Goal: Transaction & Acquisition: Purchase product/service

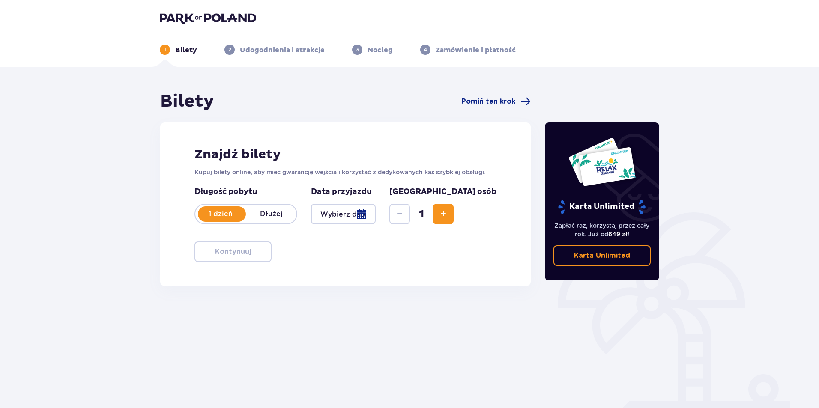
click at [376, 212] on div at bounding box center [343, 214] width 65 height 21
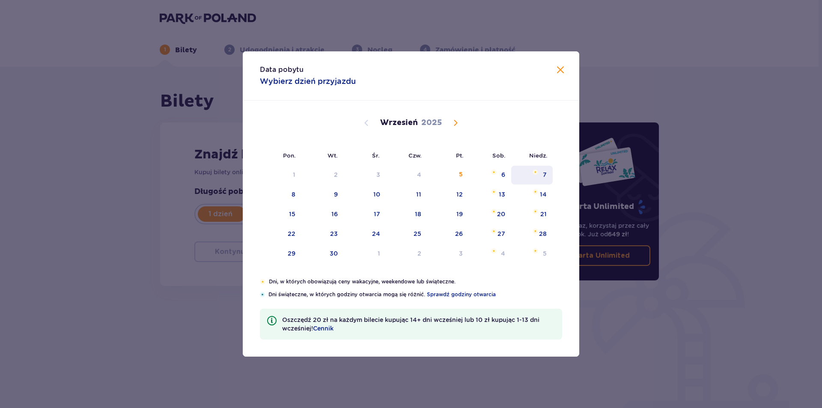
click at [543, 172] on div "7" at bounding box center [545, 174] width 4 height 9
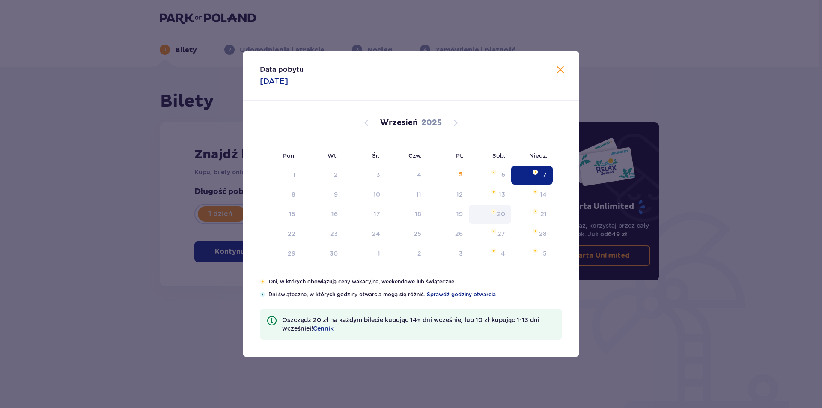
type input "[DATE]"
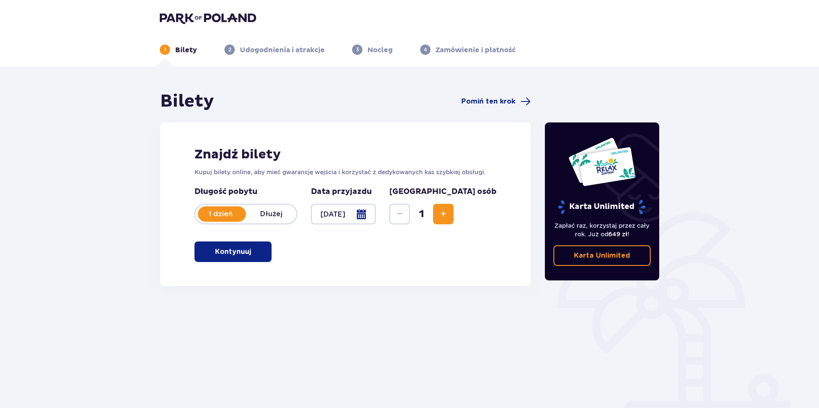
click at [240, 252] on p "Kontynuuj" at bounding box center [233, 251] width 36 height 9
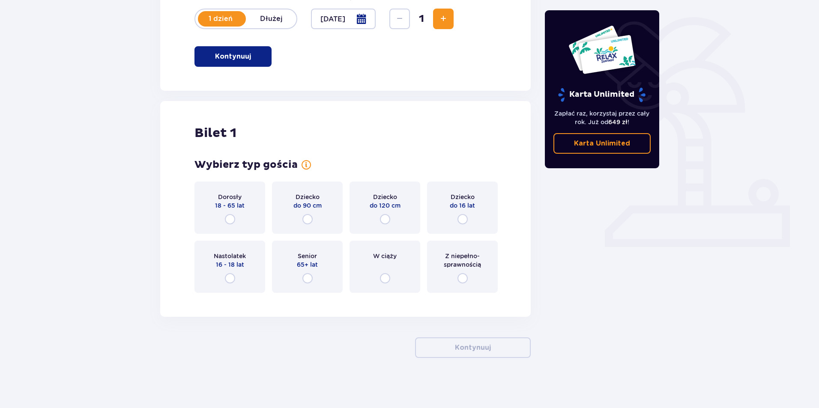
scroll to position [197, 0]
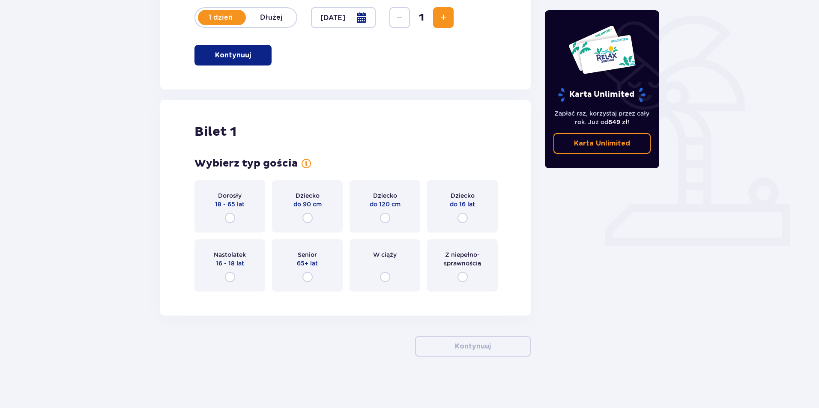
click at [225, 212] on div "Dorosły 18 - 65 lat" at bounding box center [229, 206] width 71 height 52
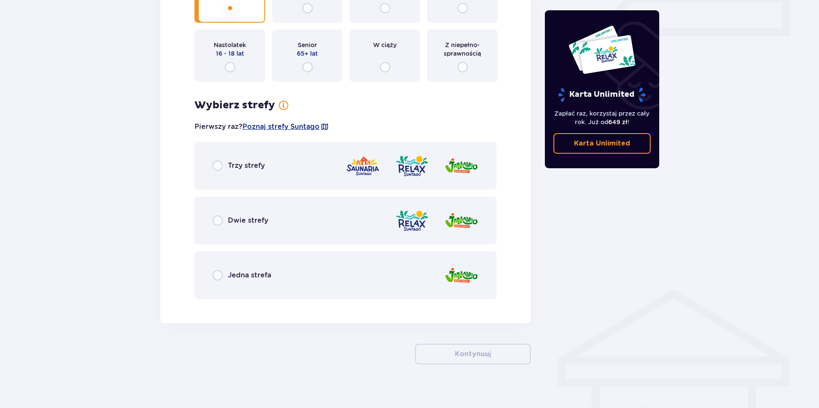
scroll to position [414, 0]
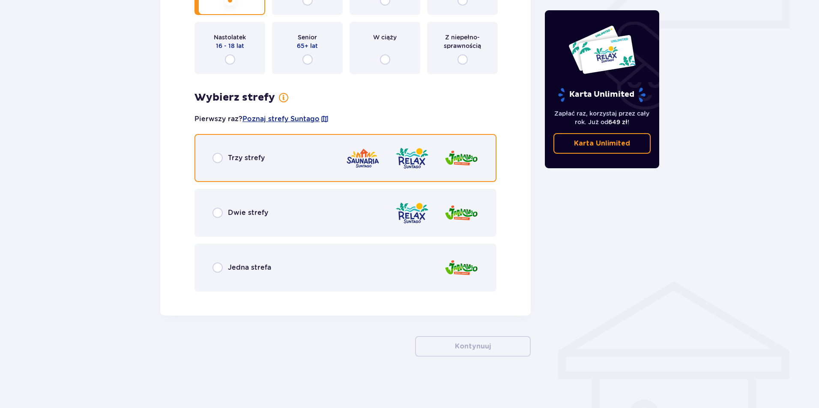
click at [219, 156] on input "radio" at bounding box center [217, 158] width 10 height 10
radio input "true"
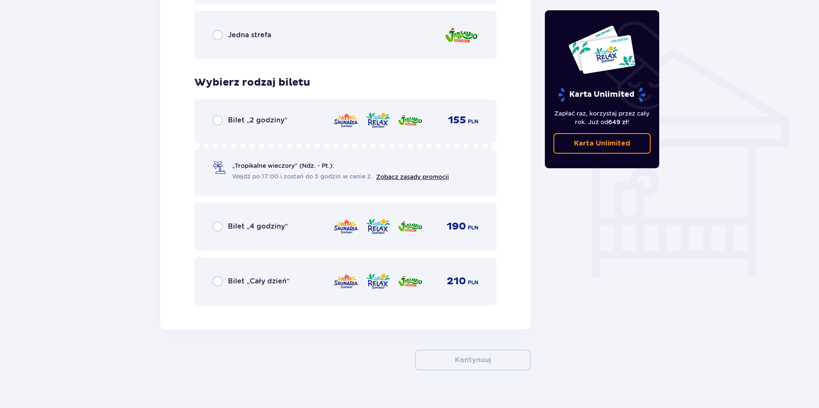
scroll to position [660, 0]
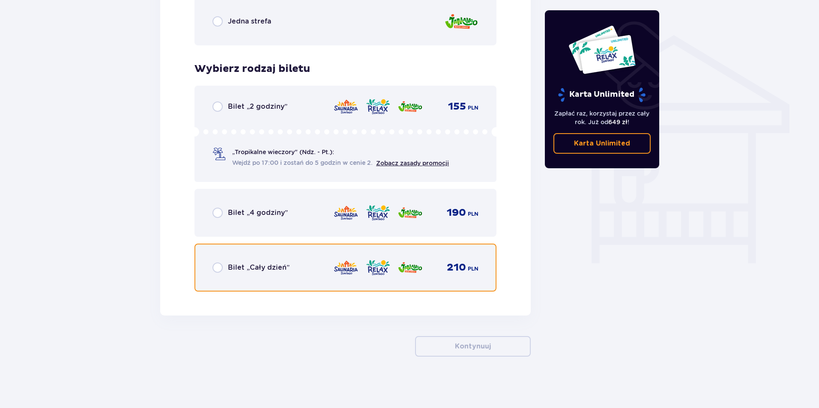
click at [222, 266] on input "radio" at bounding box center [217, 268] width 10 height 10
radio input "true"
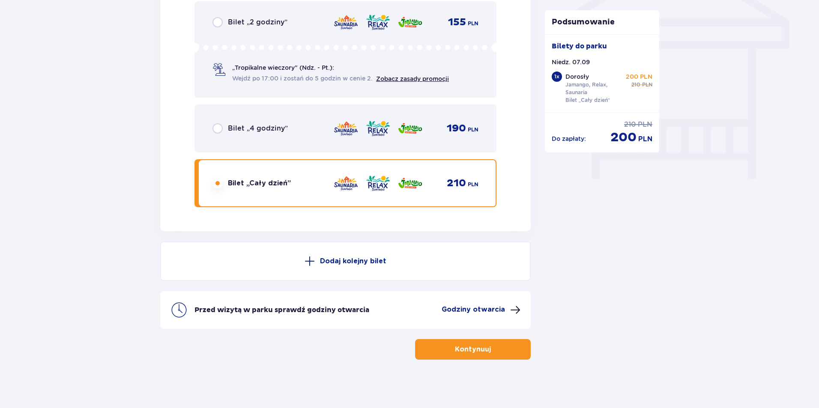
scroll to position [748, 0]
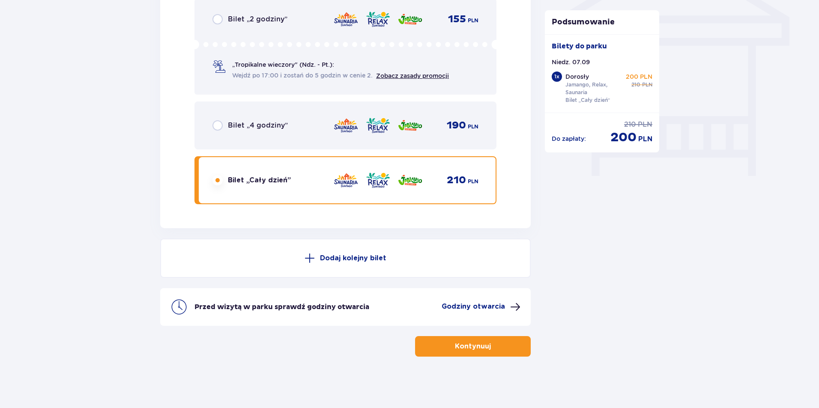
click at [469, 347] on p "Kontynuuj" at bounding box center [473, 346] width 36 height 9
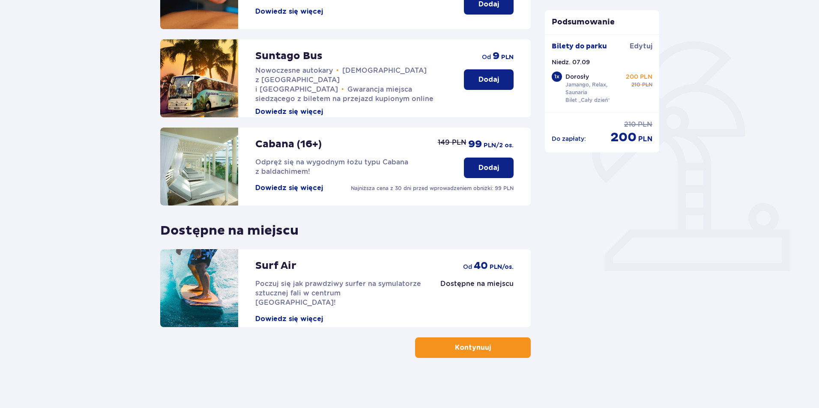
scroll to position [173, 0]
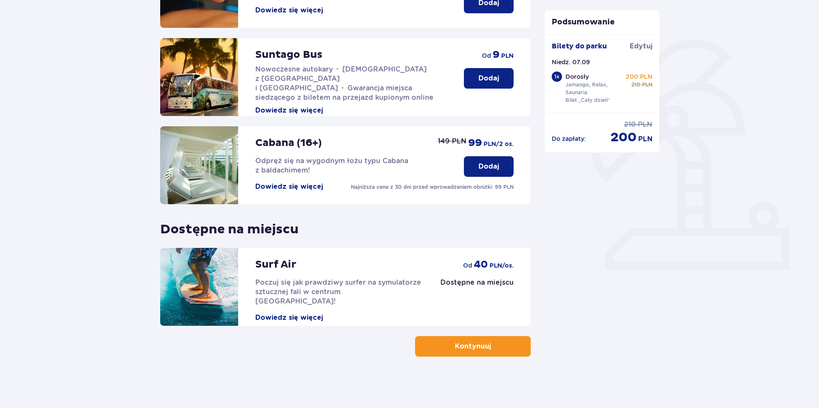
click at [474, 349] on p "Kontynuuj" at bounding box center [473, 346] width 36 height 9
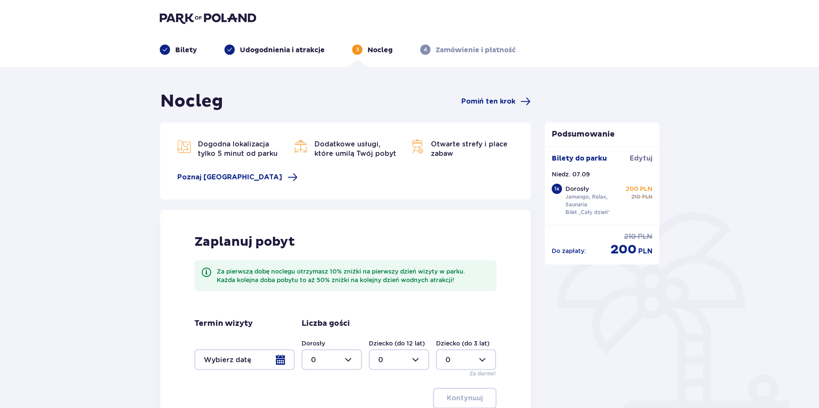
scroll to position [107, 0]
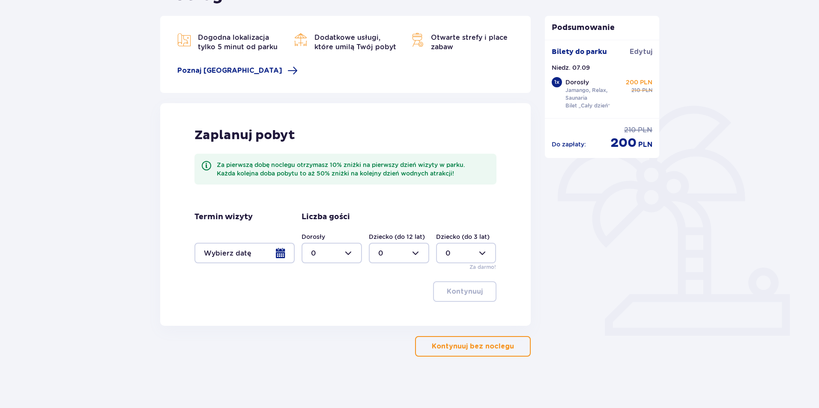
click at [480, 351] on p "Kontynuuj bez noclegu" at bounding box center [473, 346] width 82 height 9
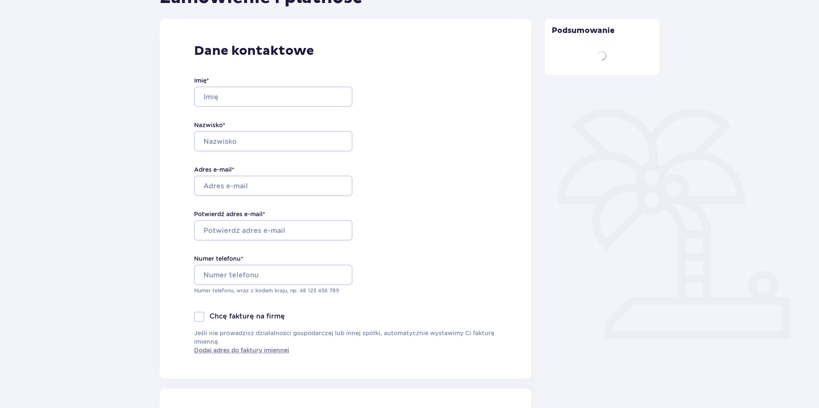
scroll to position [69, 0]
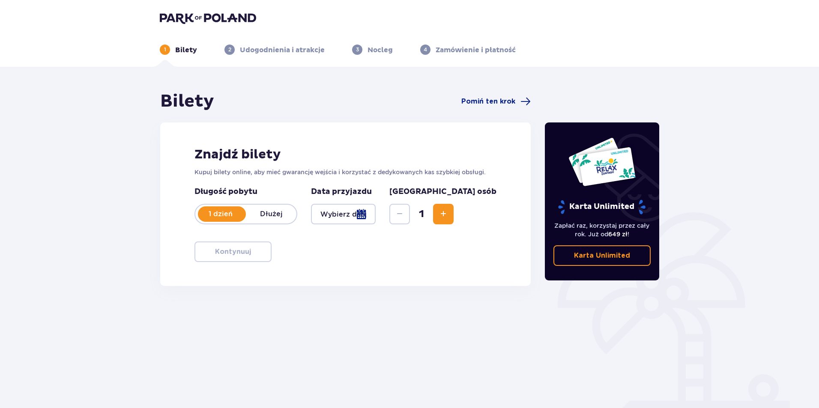
click at [376, 212] on div at bounding box center [343, 214] width 65 height 21
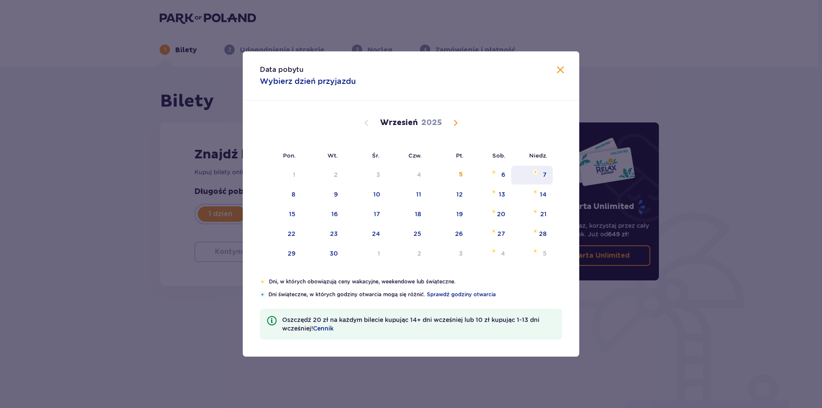
click at [538, 174] on img "niedziela, 7 września 2025" at bounding box center [536, 172] width 6 height 5
type input "[DATE]"
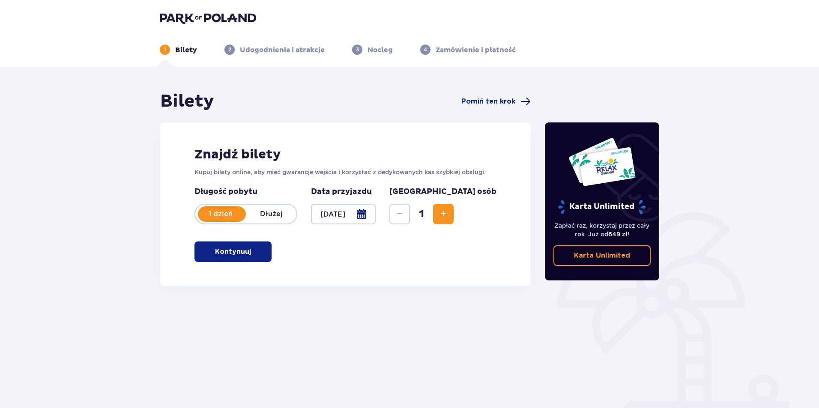
click at [234, 253] on p "Kontynuuj" at bounding box center [233, 251] width 36 height 9
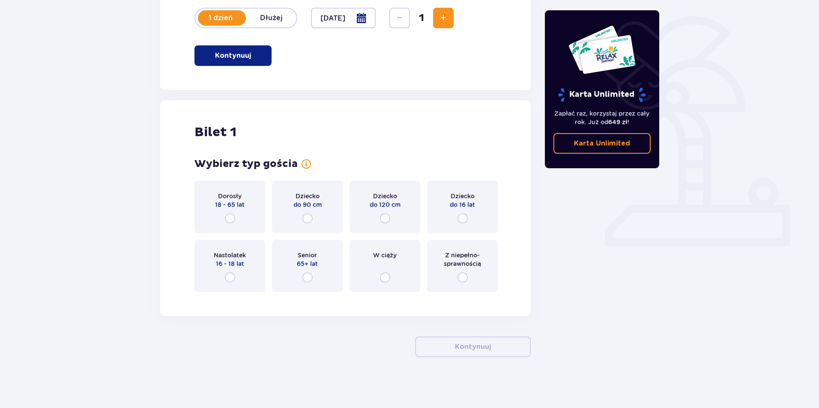
scroll to position [197, 0]
click at [227, 217] on input "radio" at bounding box center [230, 218] width 10 height 10
radio input "true"
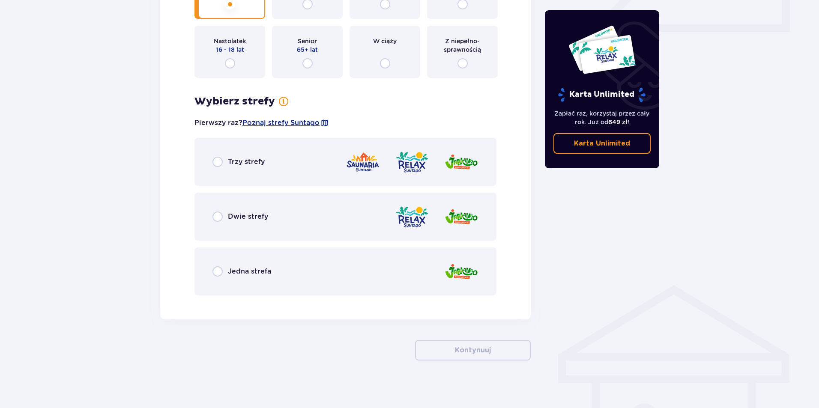
scroll to position [414, 0]
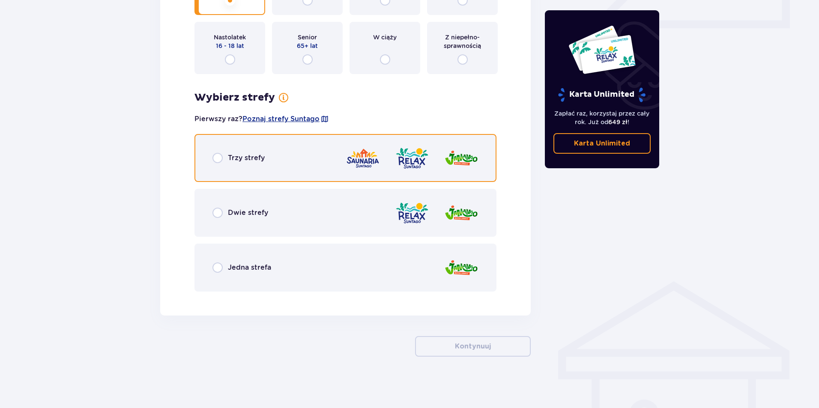
click at [216, 160] on input "radio" at bounding box center [217, 158] width 10 height 10
radio input "true"
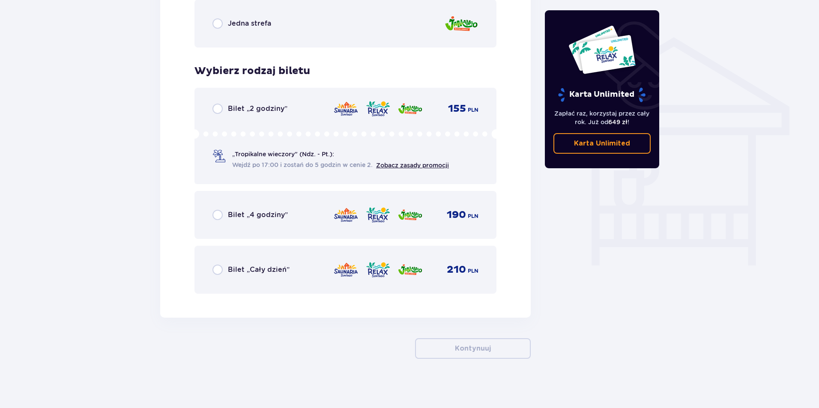
scroll to position [660, 0]
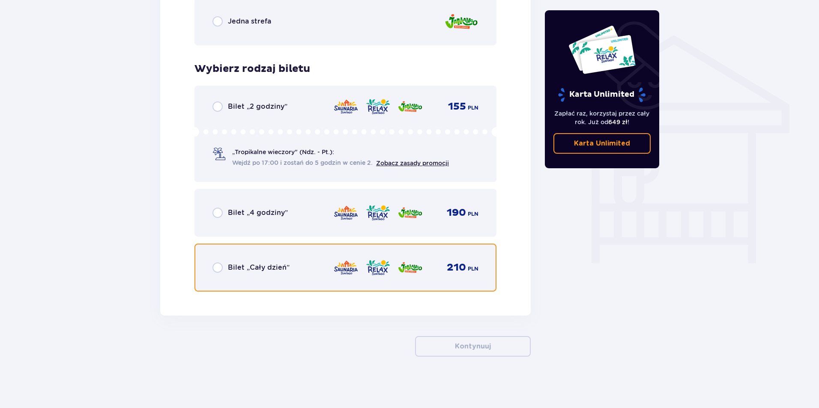
click at [218, 266] on input "radio" at bounding box center [217, 268] width 10 height 10
radio input "true"
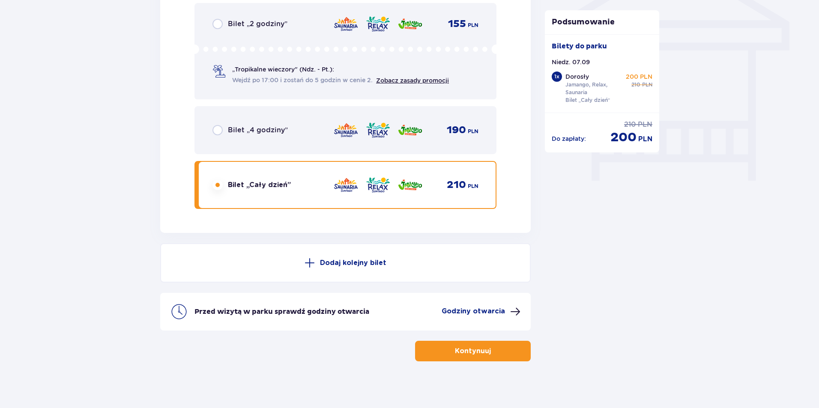
scroll to position [748, 0]
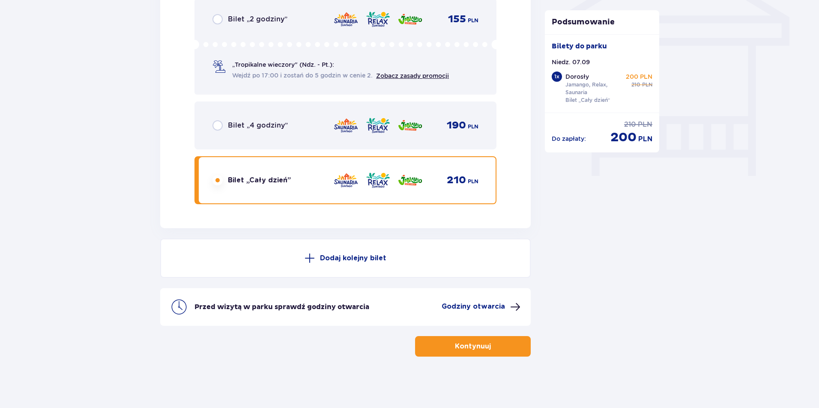
click at [485, 344] on button "Kontynuuj" at bounding box center [473, 346] width 116 height 21
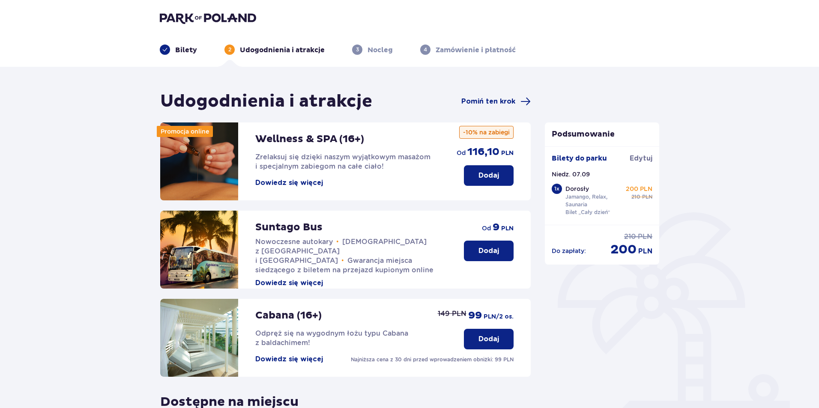
scroll to position [173, 0]
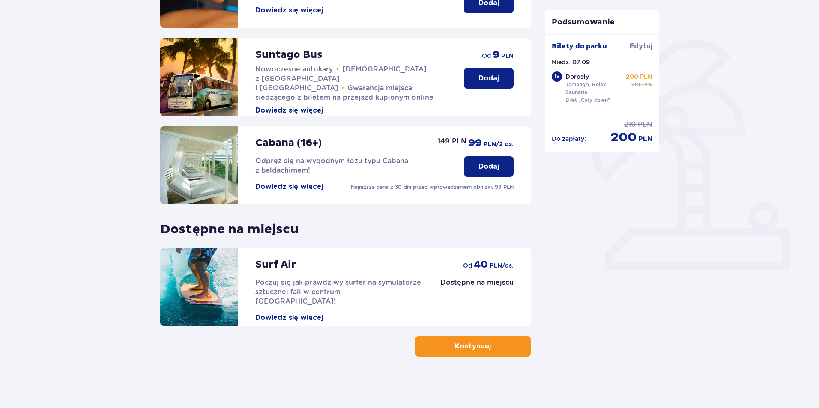
click at [472, 353] on button "Kontynuuj" at bounding box center [473, 346] width 116 height 21
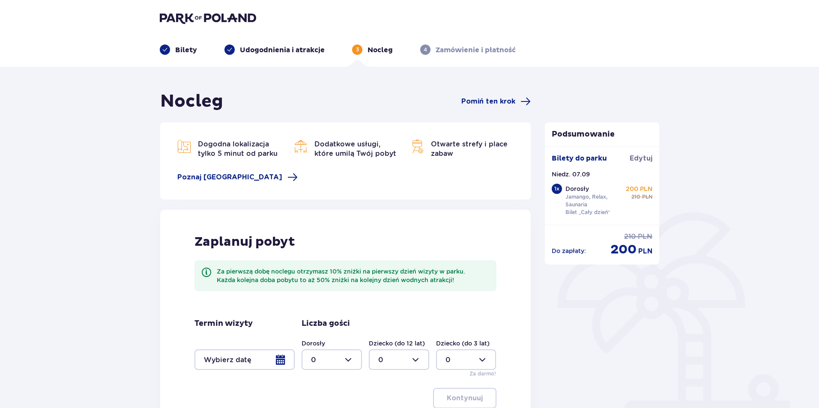
scroll to position [107, 0]
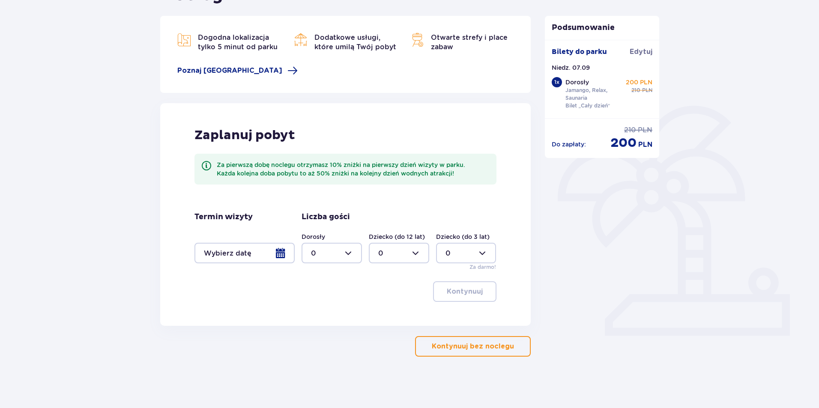
click at [479, 349] on p "Kontynuuj bez noclegu" at bounding box center [473, 346] width 82 height 9
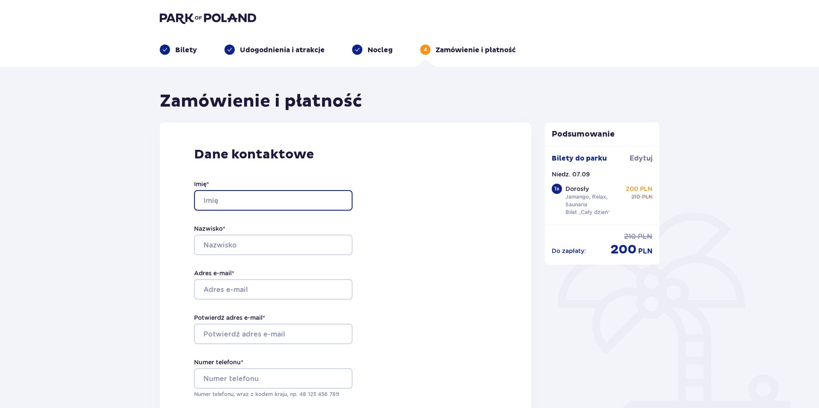
click at [224, 199] on input "Imię *" at bounding box center [273, 200] width 158 height 21
type input "[PERSON_NAME]"
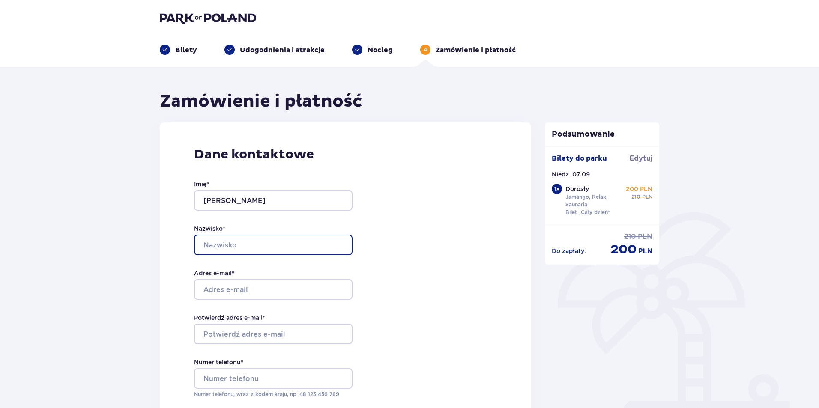
click at [200, 243] on input "Nazwisko *" at bounding box center [273, 245] width 158 height 21
type input "[PERSON_NAME]"
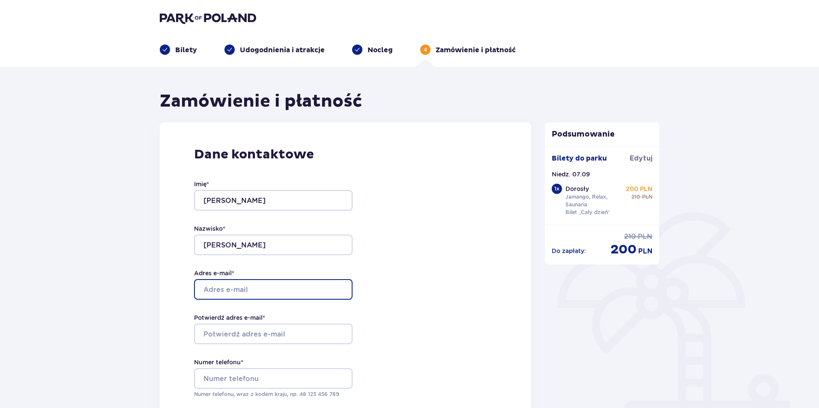
click at [238, 284] on input "Adres e-mail *" at bounding box center [273, 289] width 158 height 21
click at [242, 286] on input "Adres e-mail *" at bounding box center [273, 289] width 158 height 21
type input "[PERSON_NAME][EMAIL_ADDRESS][DOMAIN_NAME]"
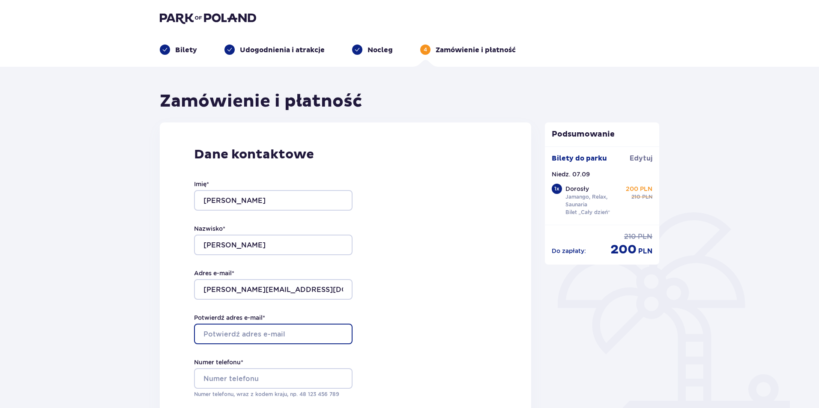
click at [229, 334] on input "Potwierdź adres e-mail *" at bounding box center [273, 334] width 158 height 21
type input "[PERSON_NAME][EMAIL_ADDRESS][DOMAIN_NAME]"
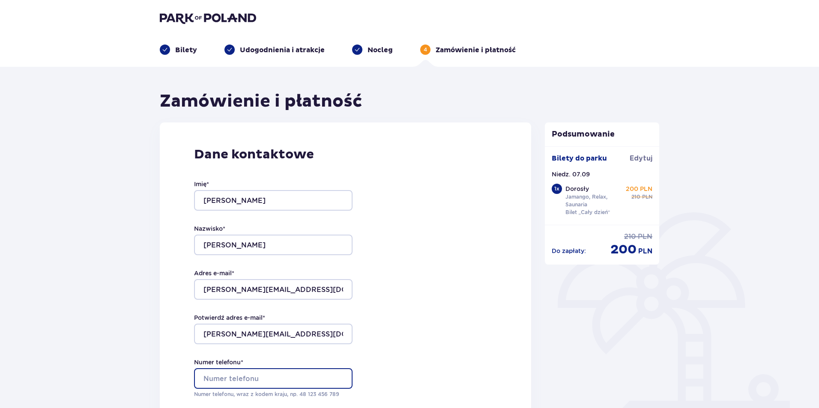
click at [232, 375] on input "Numer telefonu *" at bounding box center [273, 378] width 158 height 21
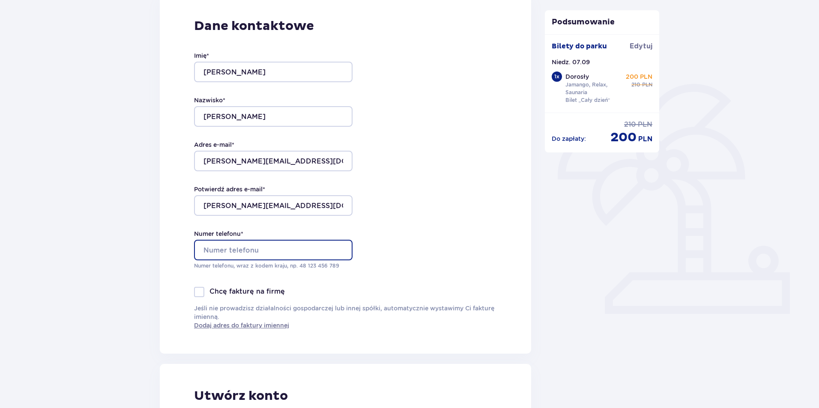
click at [230, 243] on input "Numer telefonu *" at bounding box center [273, 250] width 158 height 21
click at [231, 247] on input "Numer telefonu *" at bounding box center [273, 250] width 158 height 21
click at [218, 251] on input "Numer telefonu *" at bounding box center [273, 250] width 158 height 21
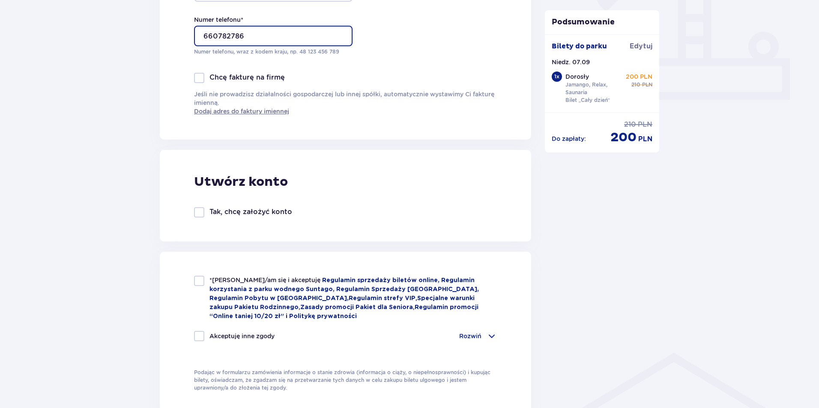
scroll to position [428, 0]
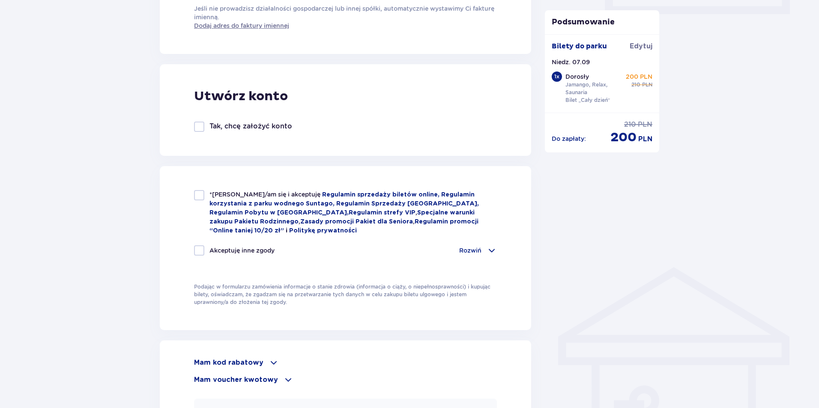
type input "660782786"
click at [198, 191] on div at bounding box center [199, 195] width 10 height 10
checkbox input "true"
click at [491, 246] on span at bounding box center [491, 250] width 10 height 10
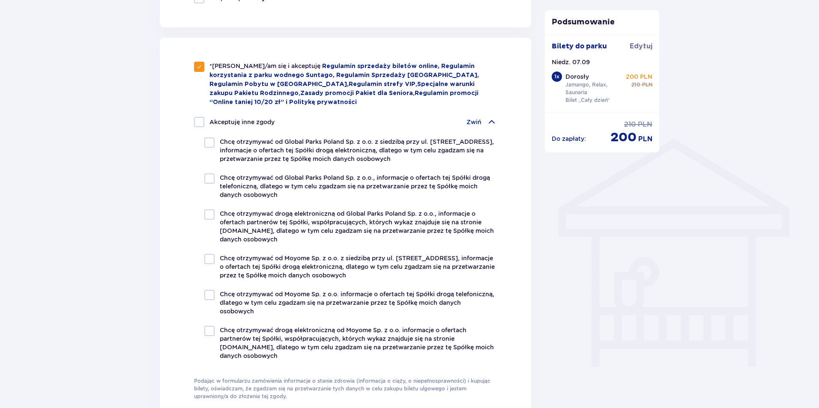
scroll to position [514, 0]
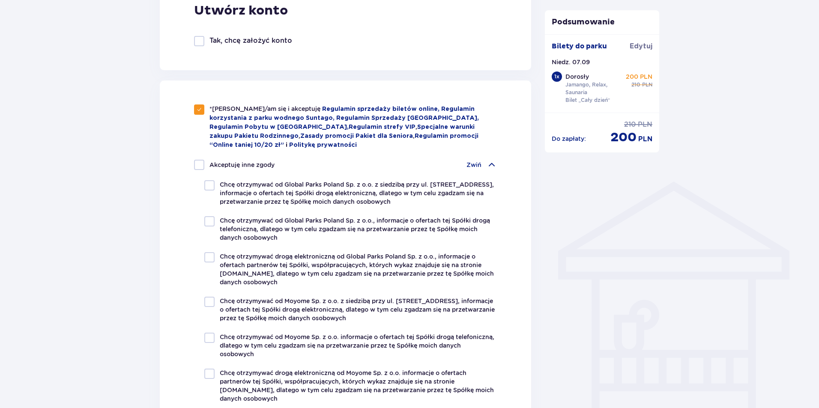
click at [200, 161] on div at bounding box center [199, 165] width 10 height 10
checkbox input "true"
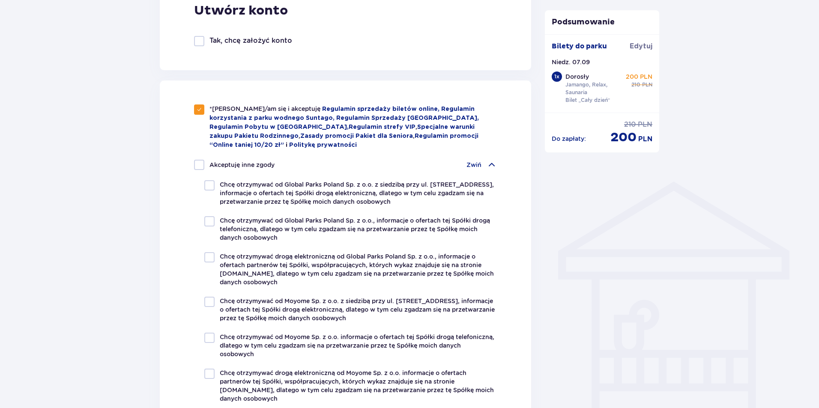
checkbox input "true"
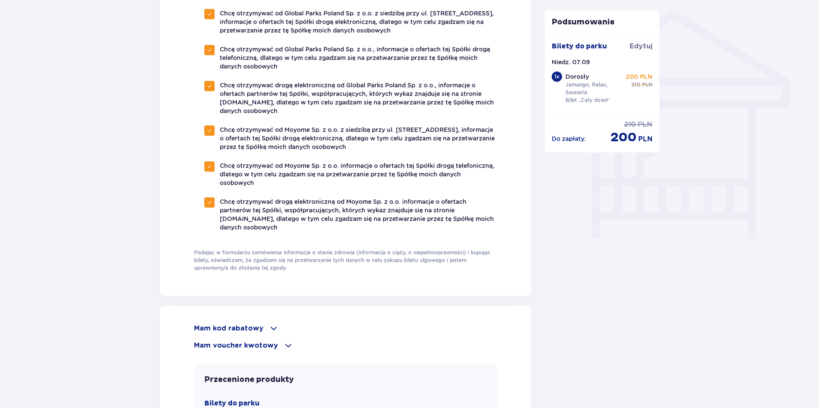
scroll to position [814, 0]
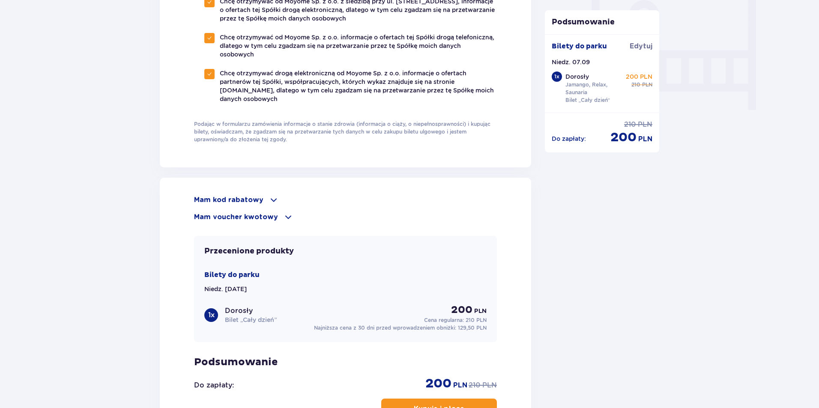
click at [283, 214] on span at bounding box center [288, 217] width 10 height 10
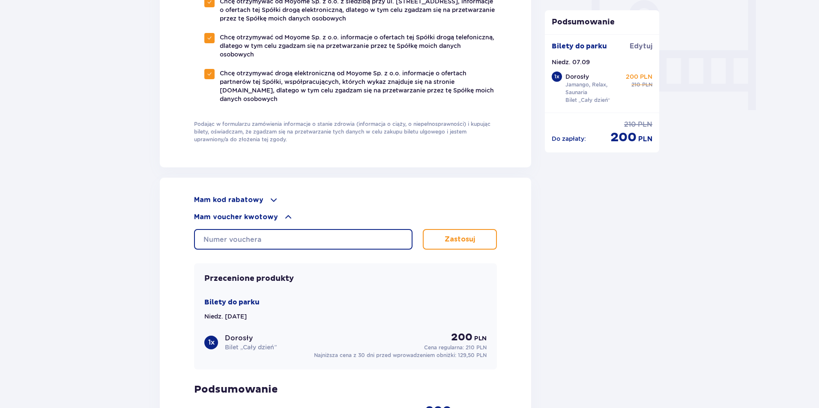
paste input "0690009108304442"
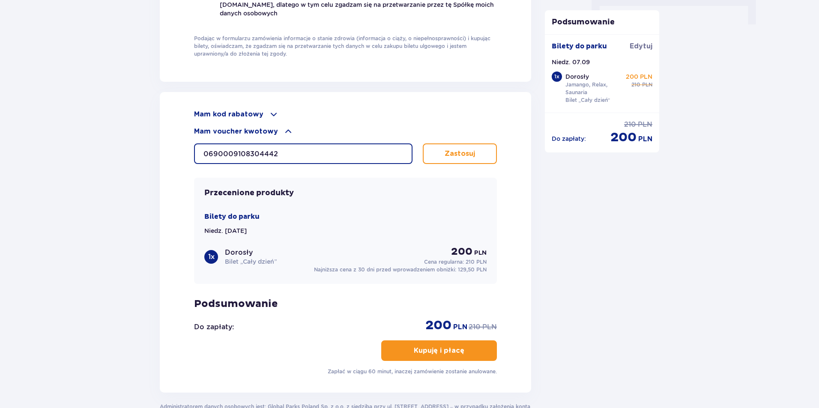
type input "0690009108304442"
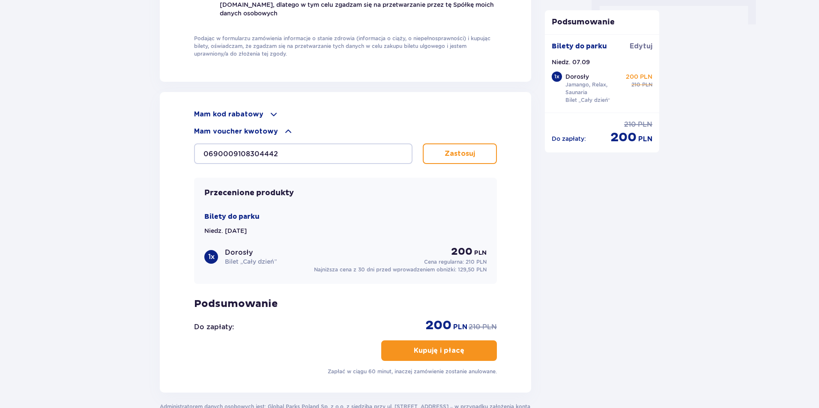
click at [462, 152] on p "Zastosuj" at bounding box center [460, 153] width 30 height 9
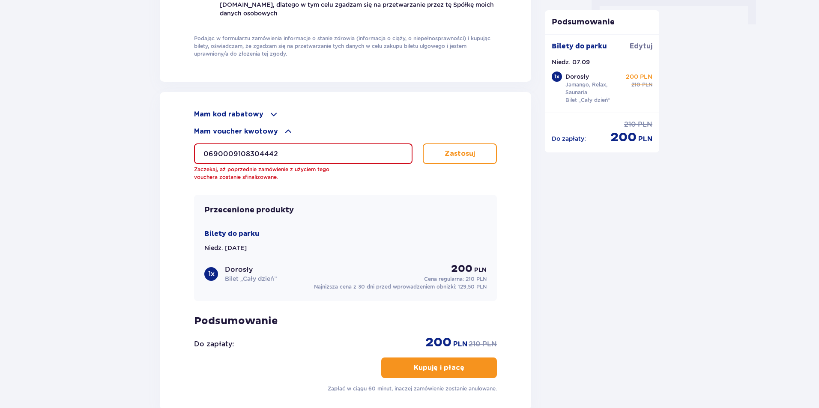
click at [303, 152] on input "0690009108304442" at bounding box center [303, 153] width 218 height 21
click at [465, 155] on p "Zastosuj" at bounding box center [460, 153] width 30 height 9
click at [445, 365] on p "Kupuję i płacę" at bounding box center [439, 367] width 51 height 9
click at [290, 150] on input "0690009108304442" at bounding box center [303, 153] width 218 height 21
click at [465, 153] on p "Zastosuj" at bounding box center [460, 153] width 30 height 9
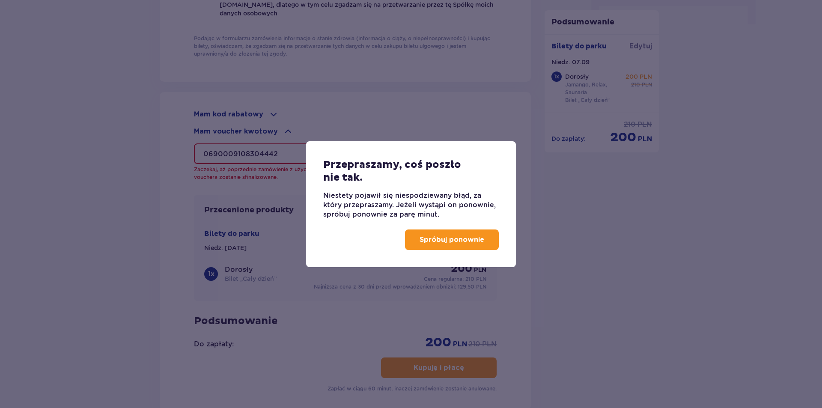
click at [455, 239] on p "Spróbuj ponownie" at bounding box center [452, 239] width 65 height 9
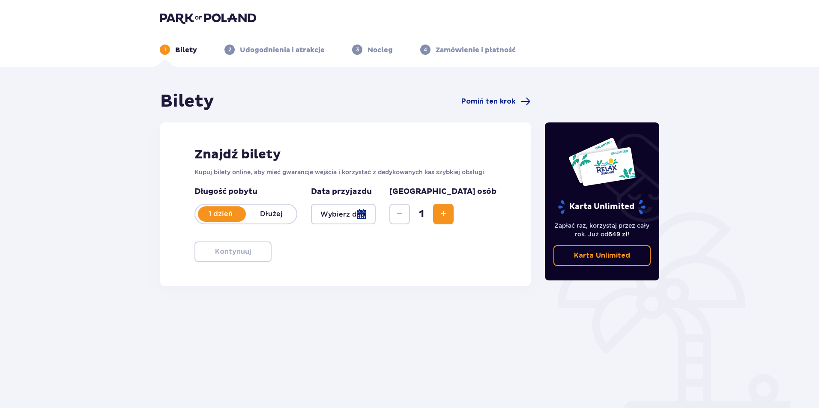
click at [376, 215] on div at bounding box center [343, 214] width 65 height 21
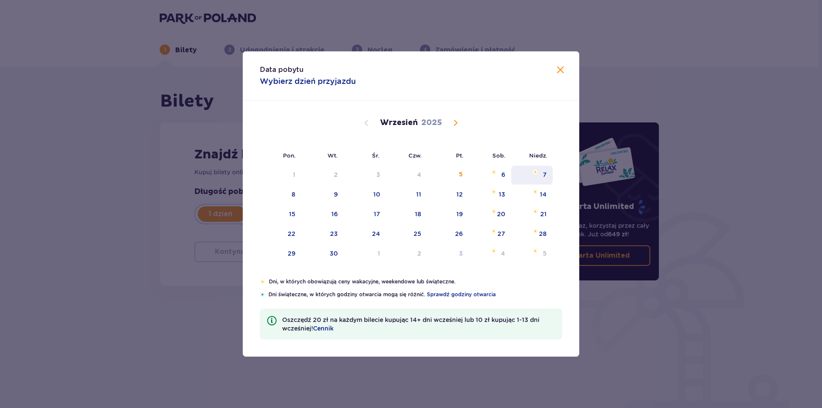
click at [542, 173] on div "7" at bounding box center [532, 175] width 42 height 19
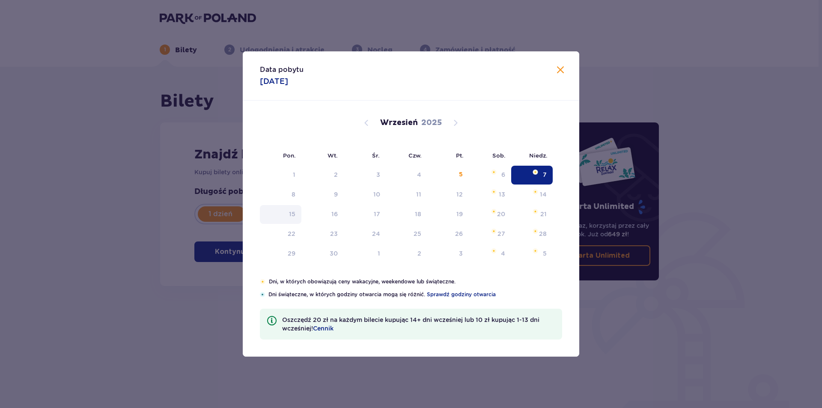
type input "[DATE]"
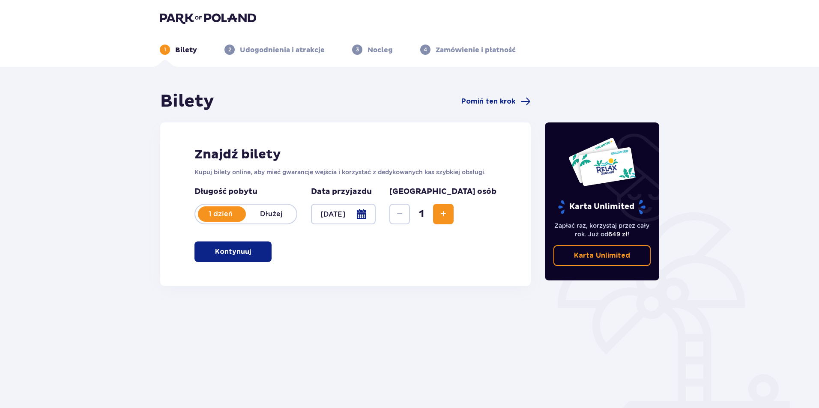
click at [224, 248] on p "Kontynuuj" at bounding box center [233, 251] width 36 height 9
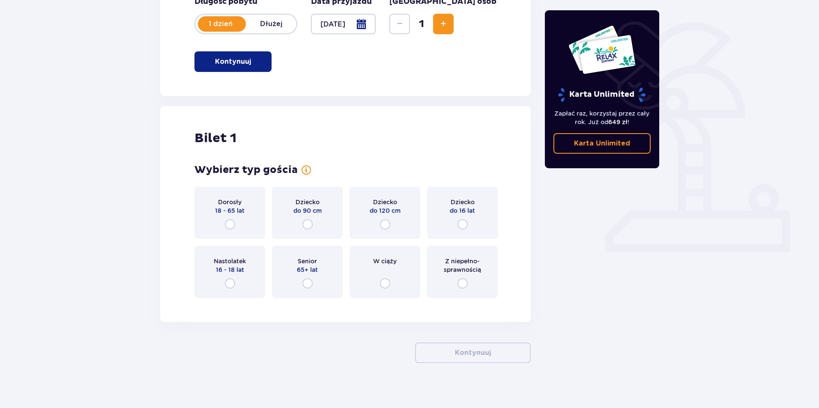
scroll to position [197, 0]
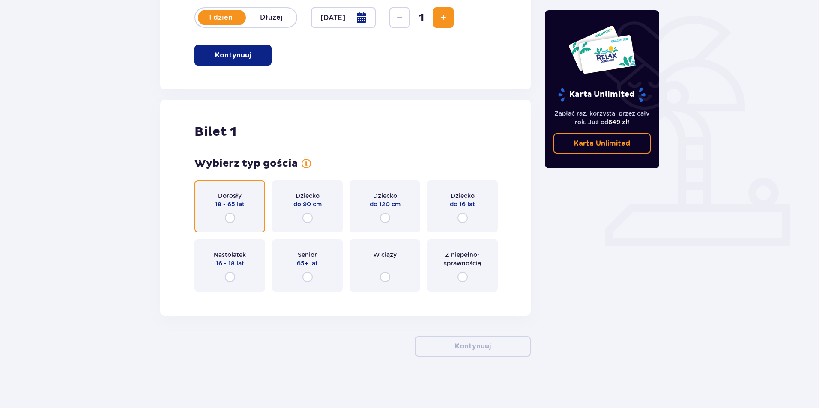
click at [229, 219] on input "radio" at bounding box center [230, 218] width 10 height 10
radio input "true"
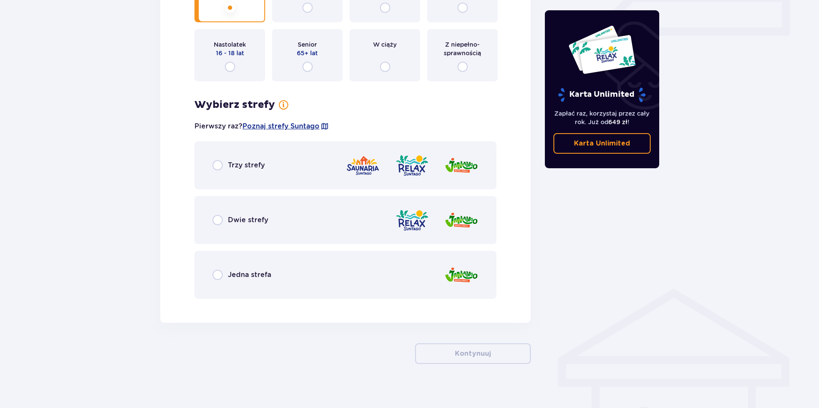
scroll to position [414, 0]
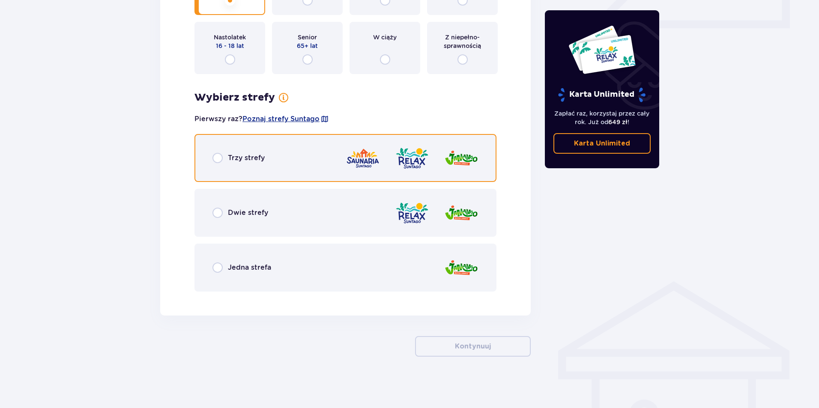
click at [215, 159] on input "radio" at bounding box center [217, 158] width 10 height 10
radio input "true"
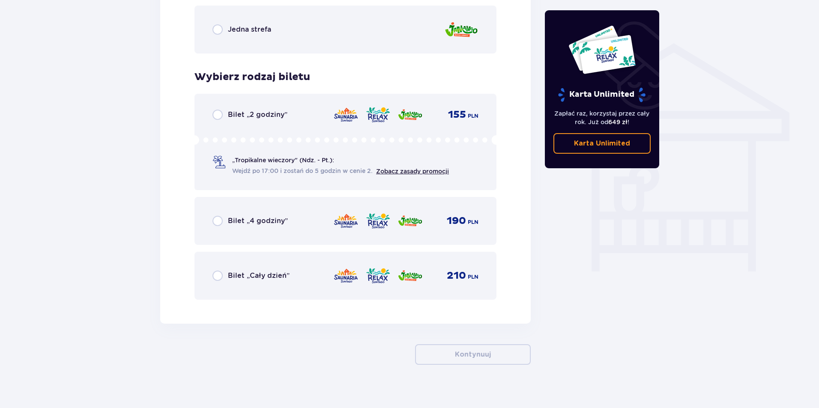
scroll to position [660, 0]
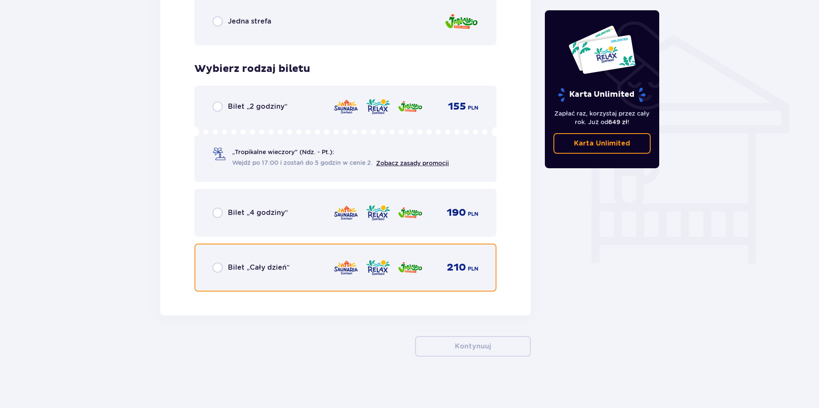
click at [221, 269] on input "radio" at bounding box center [217, 268] width 10 height 10
radio input "true"
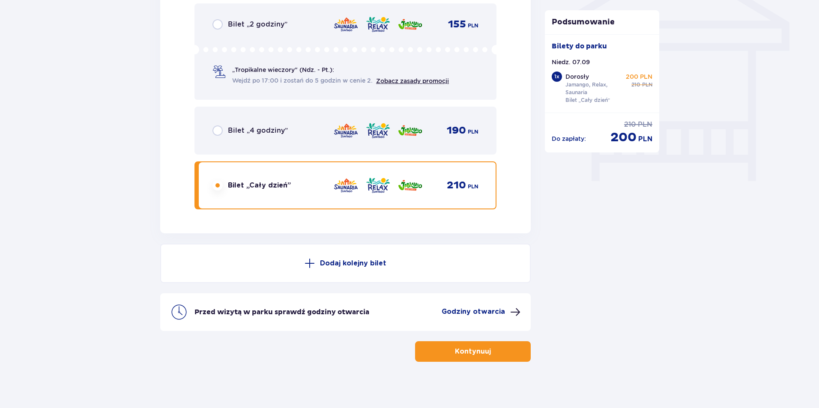
scroll to position [748, 0]
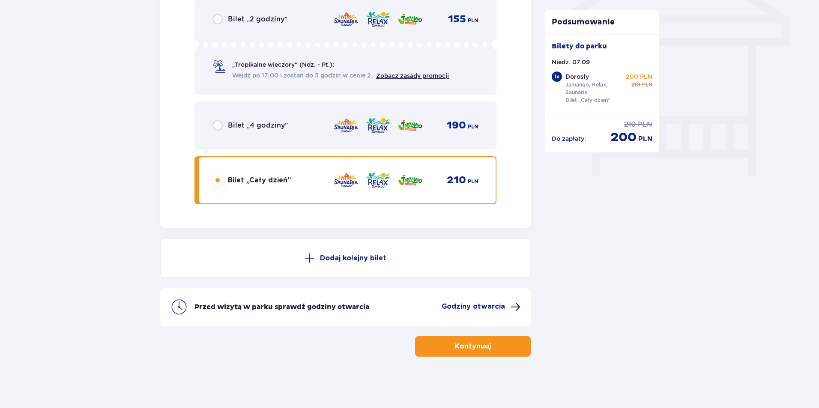
click at [483, 351] on p "Kontynuuj" at bounding box center [473, 346] width 36 height 9
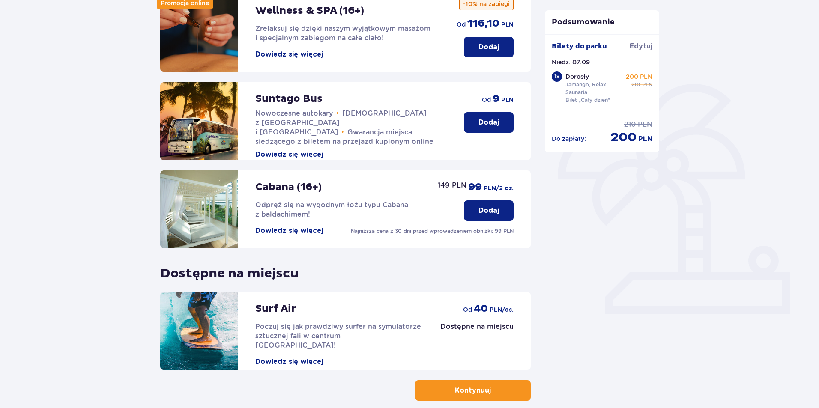
scroll to position [173, 0]
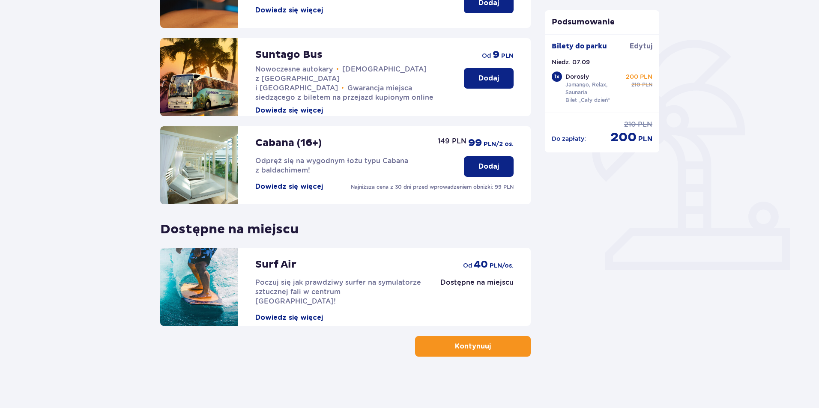
click at [491, 339] on button "Kontynuuj" at bounding box center [473, 346] width 116 height 21
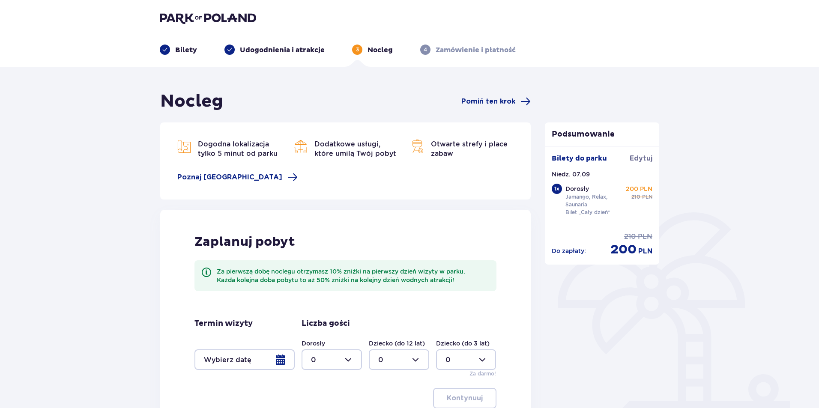
scroll to position [107, 0]
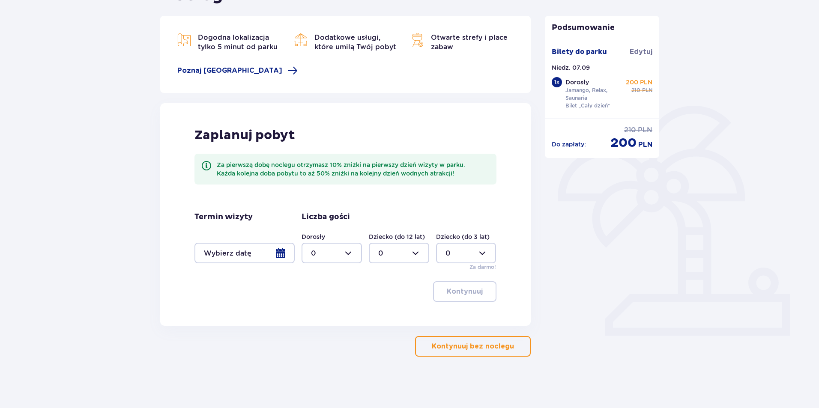
click at [465, 348] on p "Kontynuuj bez noclegu" at bounding box center [473, 346] width 82 height 9
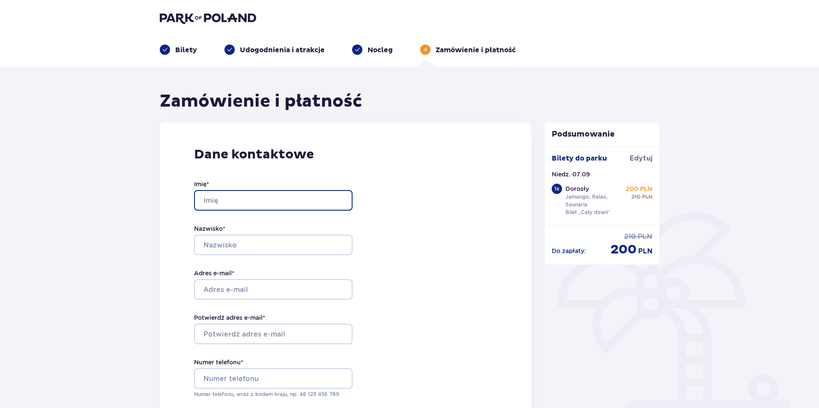
click at [238, 199] on input "Imię *" at bounding box center [273, 200] width 158 height 21
type input "[PERSON_NAME]"
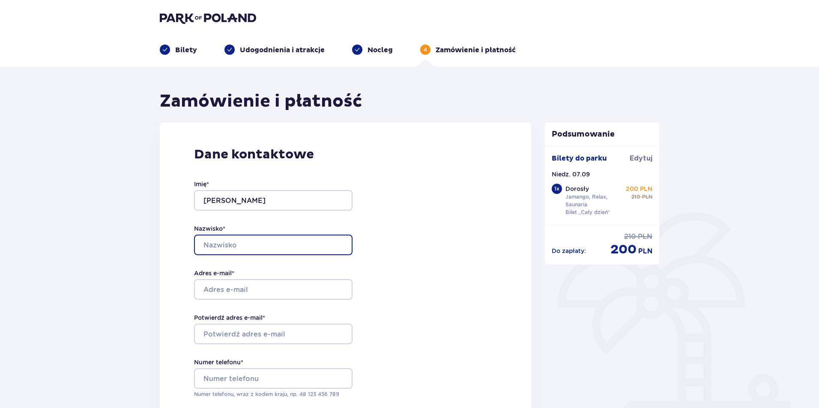
click at [230, 242] on input "Nazwisko *" at bounding box center [273, 245] width 158 height 21
type input "[PERSON_NAME]"
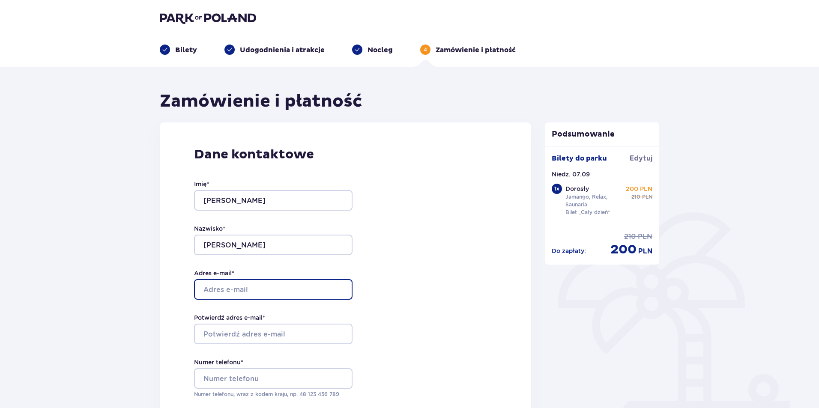
click at [228, 290] on input "Adres e-mail *" at bounding box center [273, 289] width 158 height 21
type input "[PERSON_NAME][EMAIL_ADDRESS][DOMAIN_NAME]"
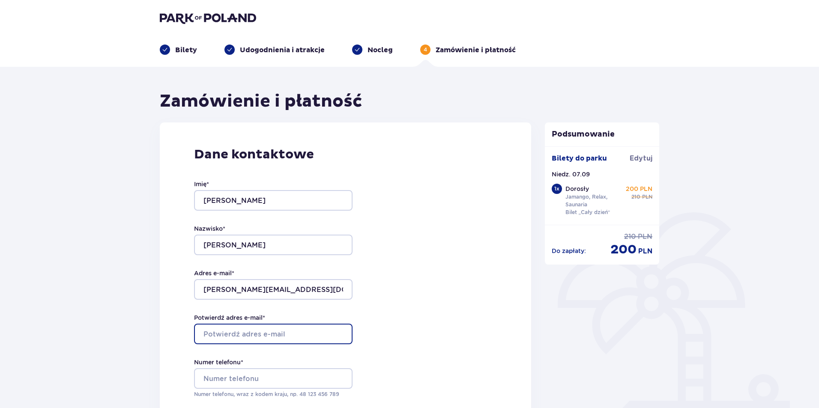
click at [235, 335] on input "Potwierdź adres e-mail *" at bounding box center [273, 334] width 158 height 21
type input "[PERSON_NAME][EMAIL_ADDRESS][DOMAIN_NAME]"
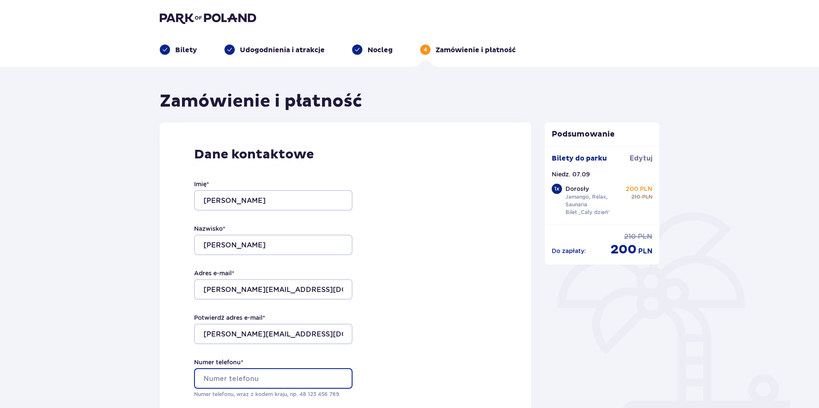
click at [230, 375] on input "Numer telefonu *" at bounding box center [273, 378] width 158 height 21
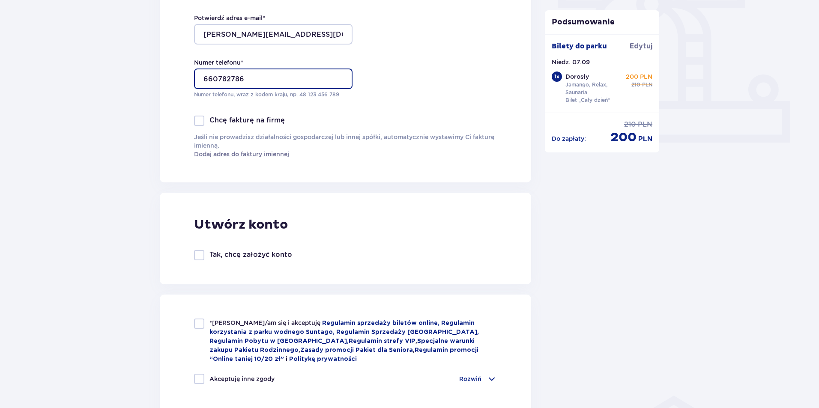
scroll to position [385, 0]
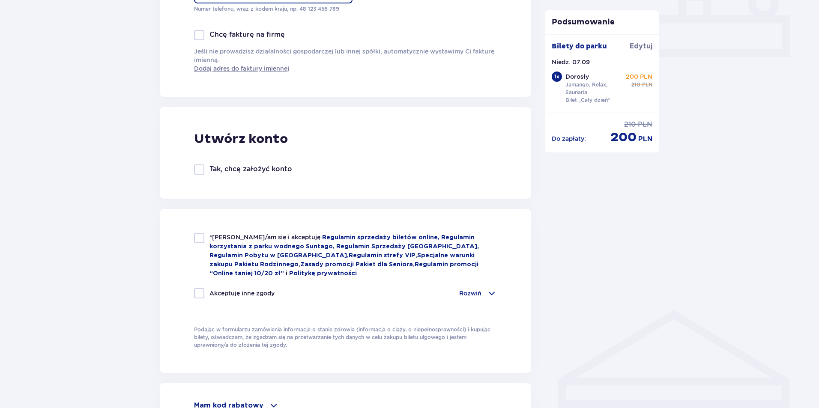
type input "660782786"
click at [197, 236] on div at bounding box center [199, 238] width 10 height 10
checkbox input "true"
click at [200, 297] on div "Akceptuję inne zgody Rozwiń Chcę otrzymywać od Global Parks Poland Sp. z o.o. z…" at bounding box center [345, 298] width 303 height 21
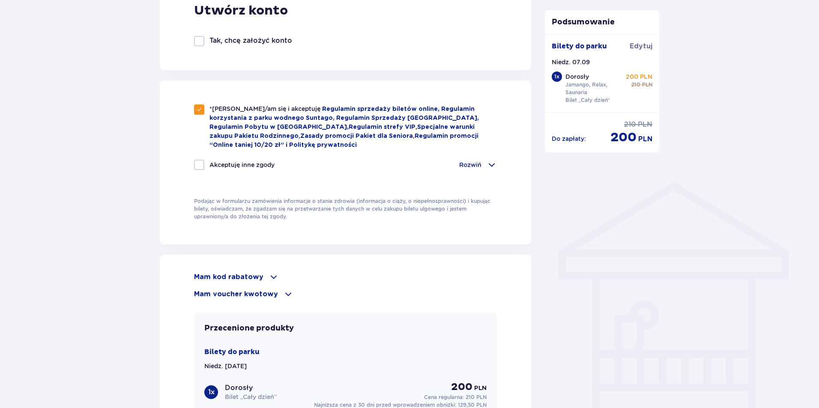
scroll to position [557, 0]
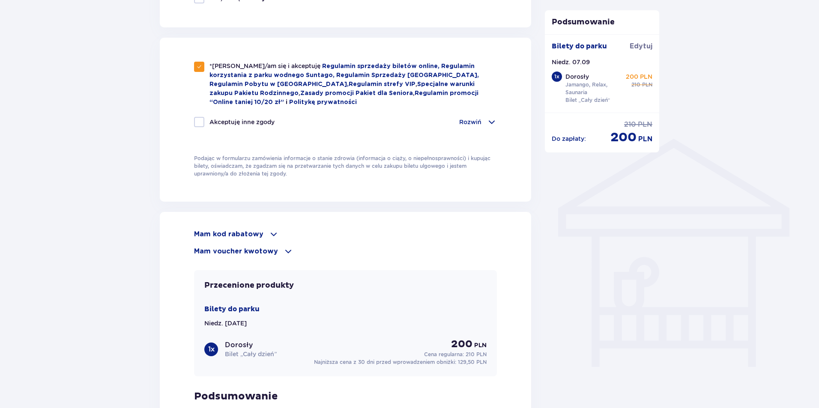
click at [198, 118] on div at bounding box center [199, 122] width 10 height 10
checkbox input "true"
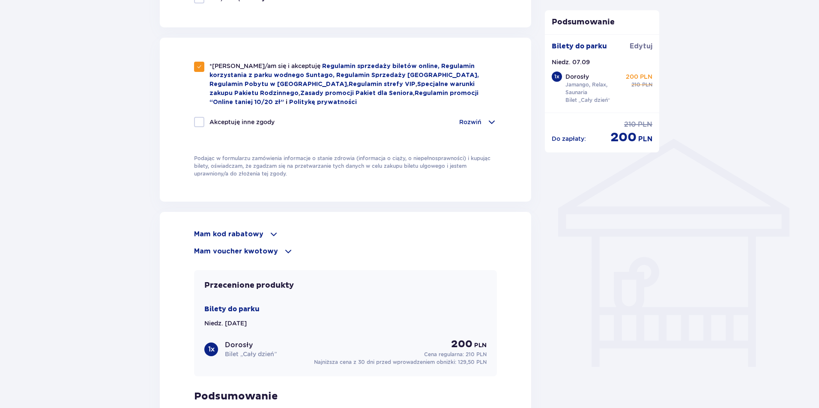
checkbox input "true"
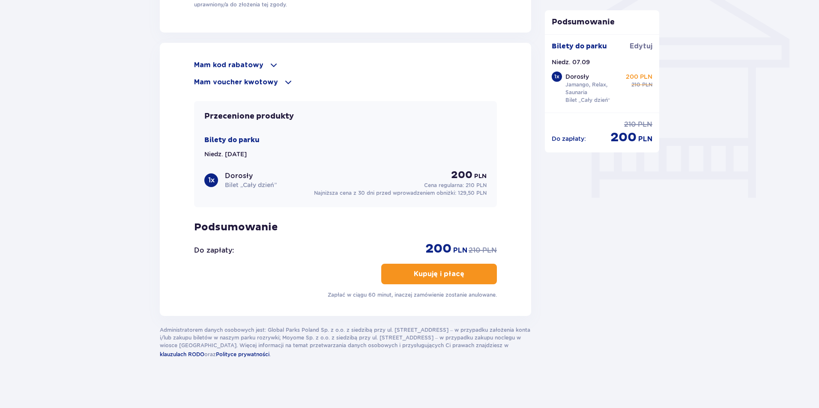
click at [284, 81] on span at bounding box center [288, 82] width 10 height 10
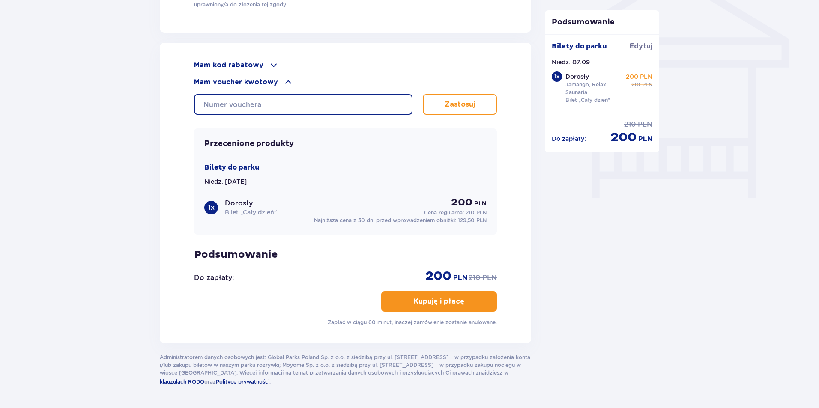
click at [226, 101] on input "text" at bounding box center [303, 104] width 218 height 21
type input "0690009108304442"
click at [463, 101] on p "Zastosuj" at bounding box center [460, 104] width 30 height 9
